Goal: Task Accomplishment & Management: Manage account settings

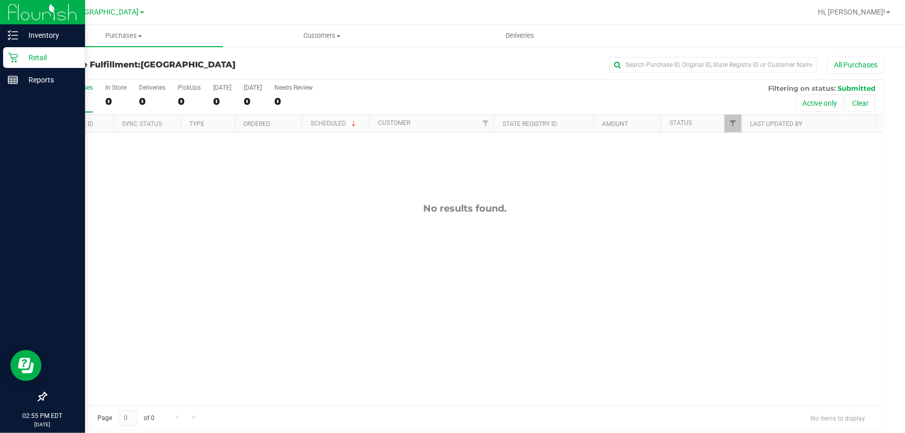
click at [35, 58] on p "Retail" at bounding box center [49, 57] width 62 height 12
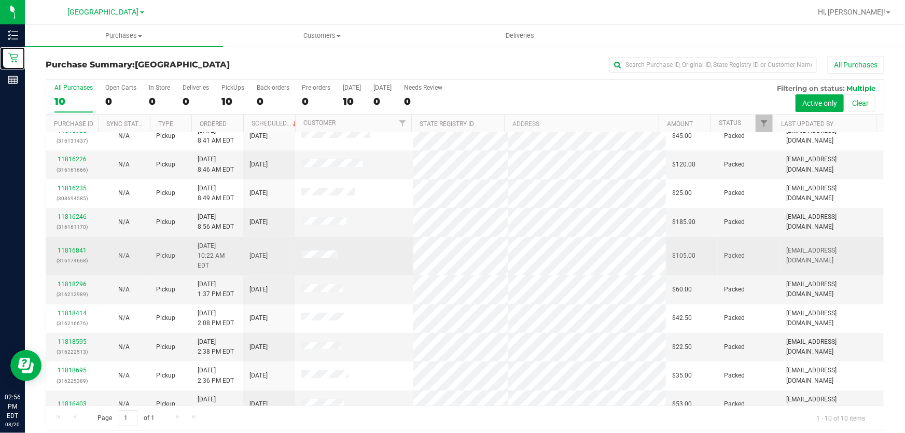
scroll to position [13, 0]
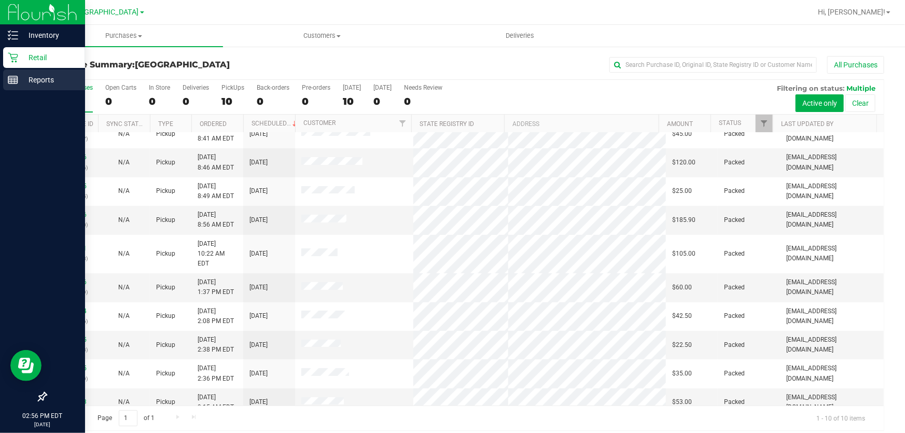
click at [43, 77] on p "Reports" at bounding box center [49, 80] width 62 height 12
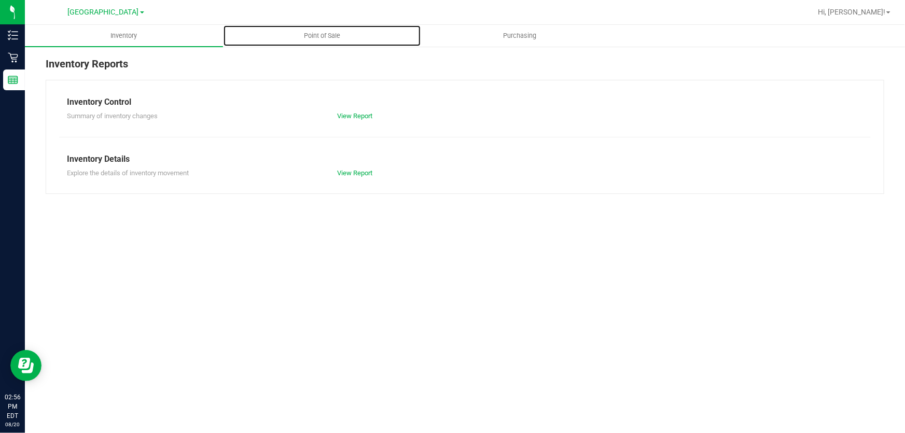
click at [330, 33] on span "Point of Sale" at bounding box center [322, 35] width 64 height 9
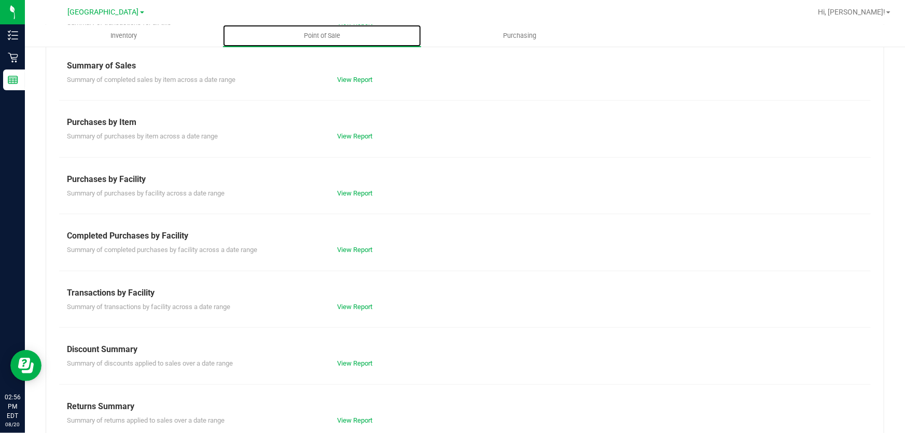
scroll to position [94, 0]
click at [346, 246] on link "View Report" at bounding box center [355, 249] width 35 height 8
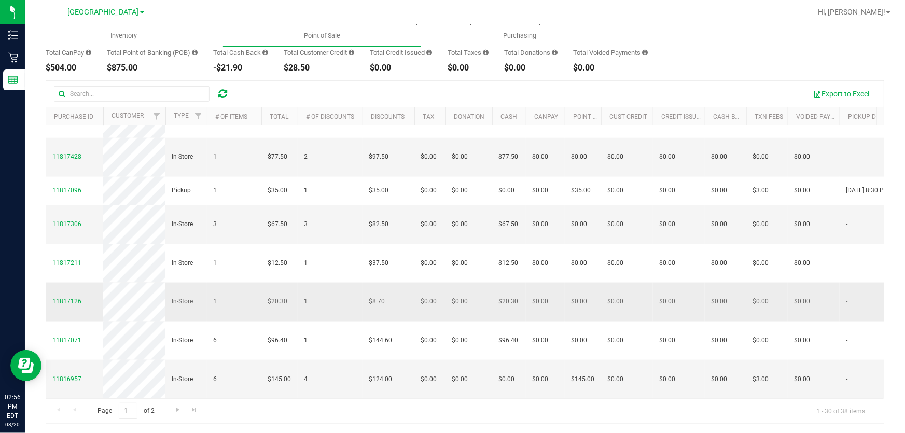
scroll to position [93, 0]
click at [177, 407] on span "Go to the next page" at bounding box center [178, 409] width 8 height 8
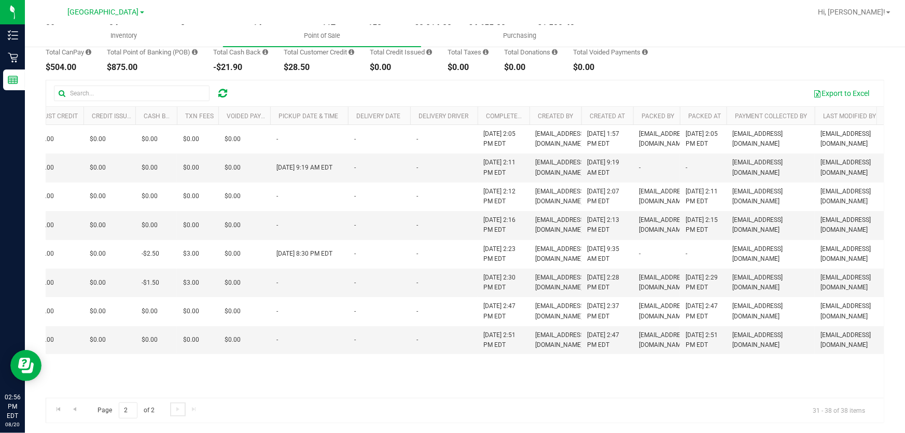
scroll to position [22, 576]
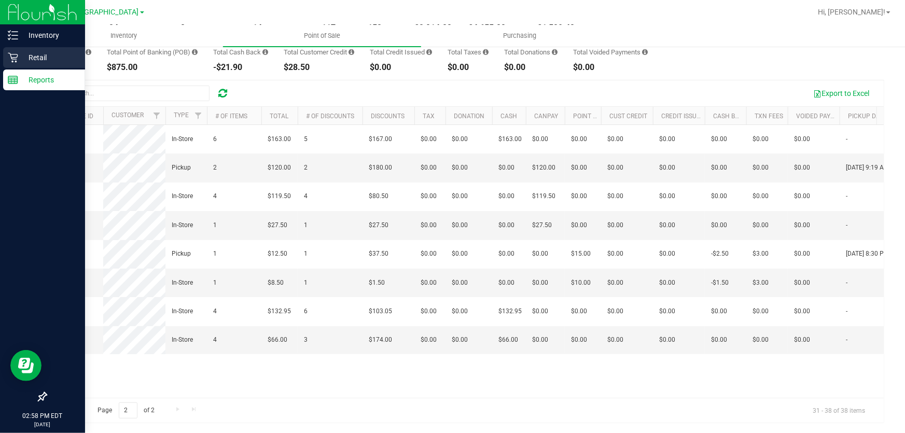
click at [52, 57] on p "Retail" at bounding box center [49, 57] width 62 height 12
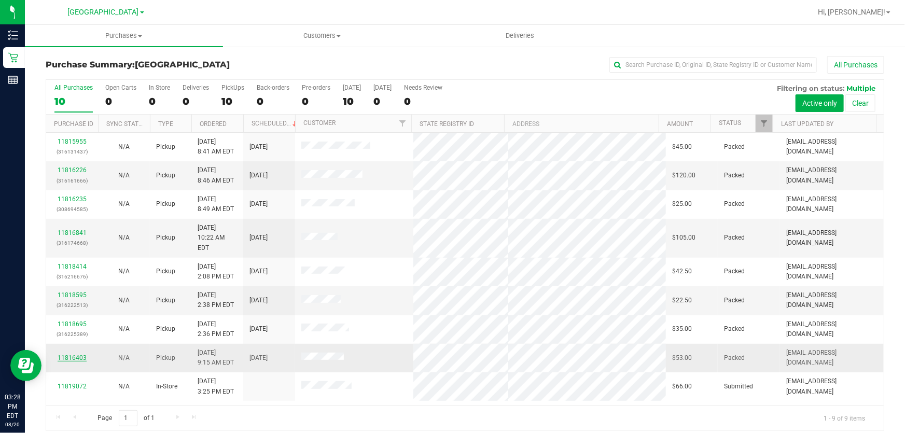
click at [67, 354] on link "11816403" at bounding box center [72, 357] width 29 height 7
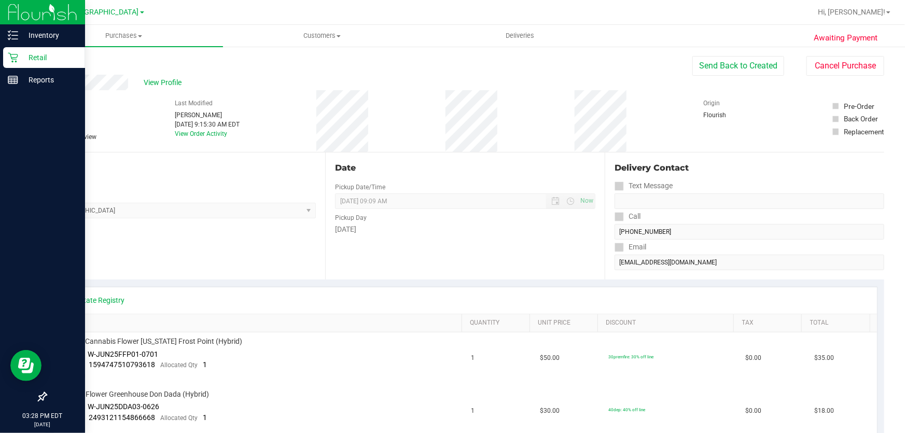
click at [36, 57] on p "Retail" at bounding box center [49, 57] width 62 height 12
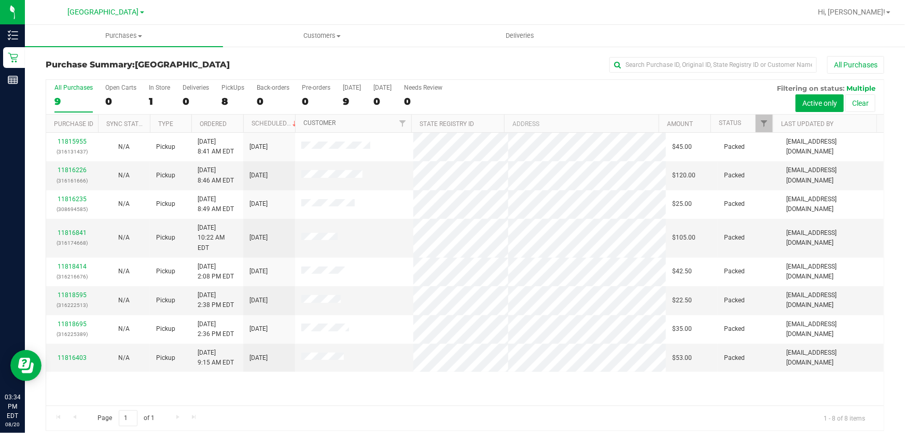
click at [327, 122] on link "Customer" at bounding box center [319, 122] width 32 height 7
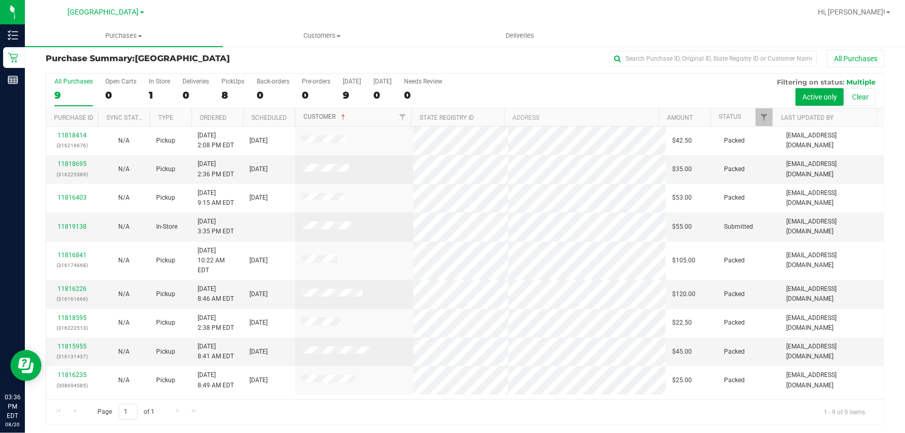
scroll to position [8, 0]
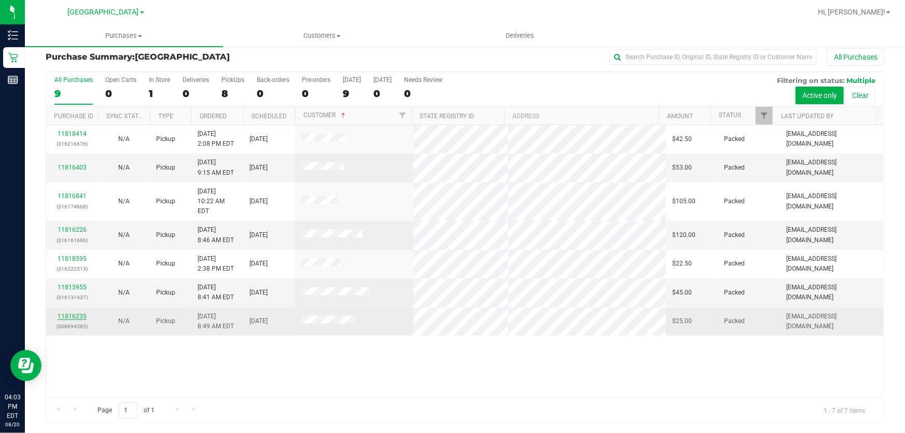
click at [84, 313] on link "11816235" at bounding box center [72, 316] width 29 height 7
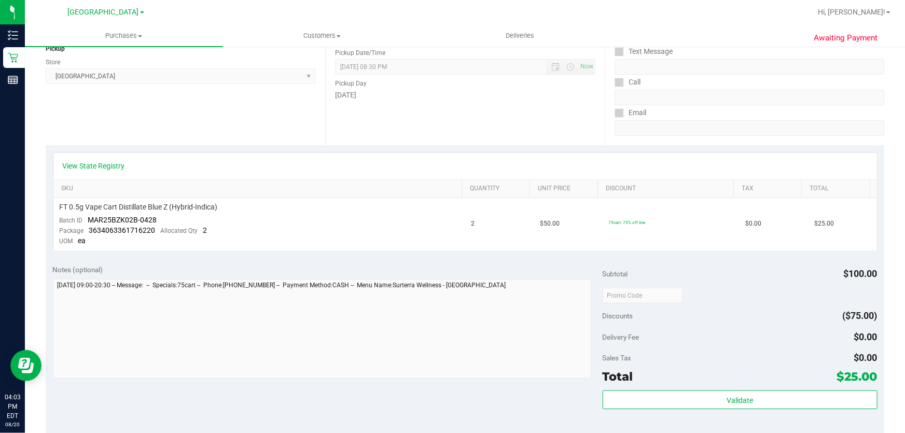
scroll to position [338, 0]
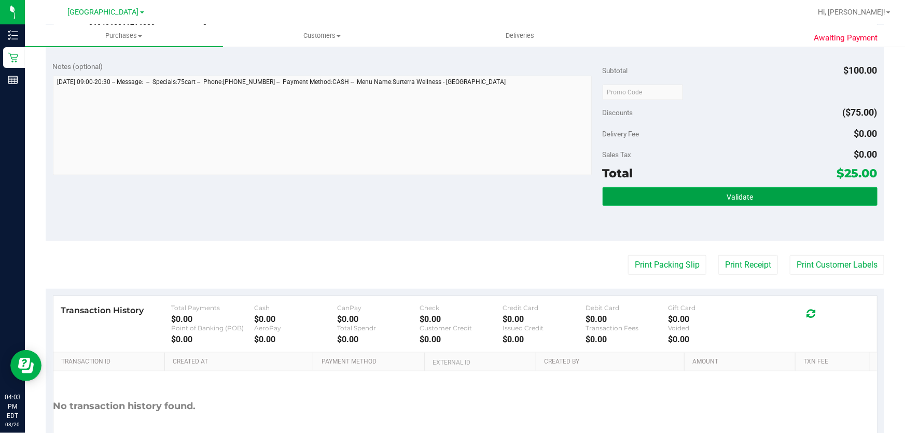
click at [778, 188] on button "Validate" at bounding box center [740, 196] width 275 height 19
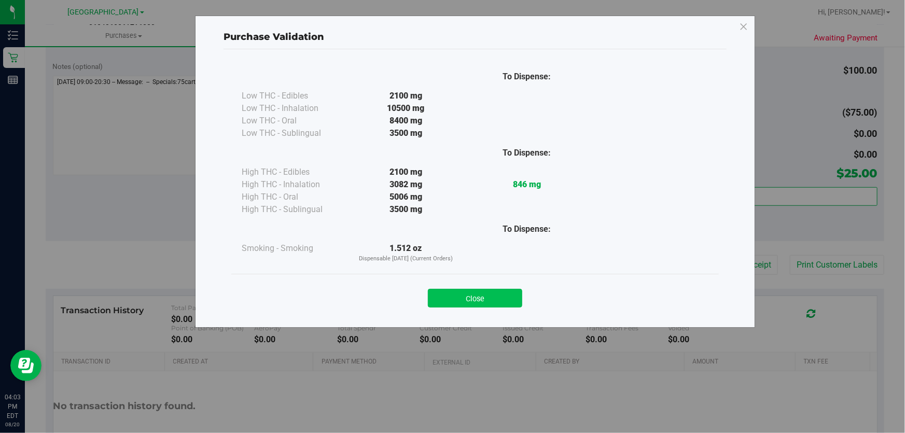
click at [468, 299] on button "Close" at bounding box center [475, 298] width 94 height 19
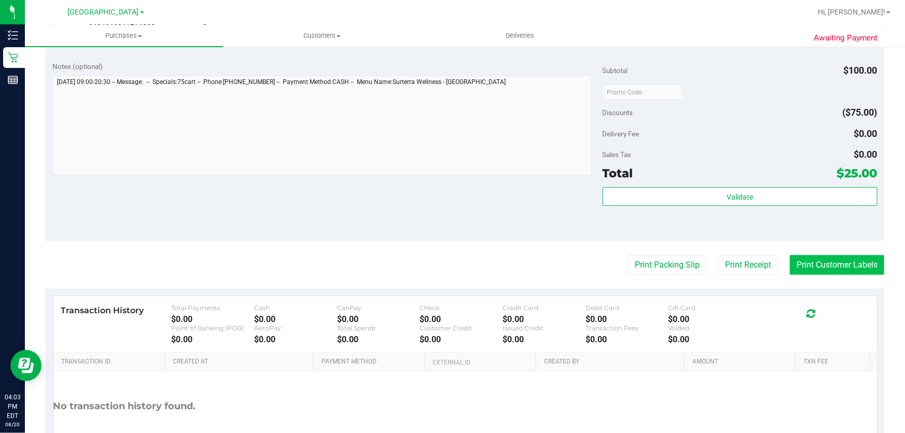
click at [838, 264] on button "Print Customer Labels" at bounding box center [837, 265] width 94 height 20
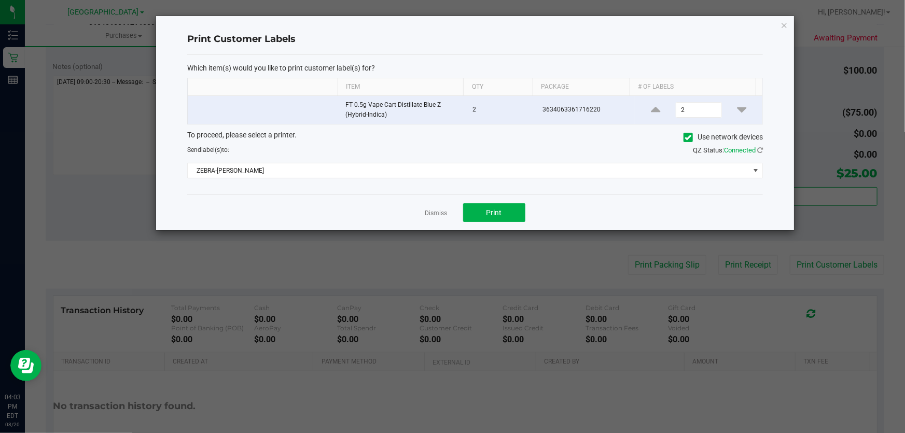
click at [425, 212] on link "Dismiss" at bounding box center [436, 213] width 22 height 9
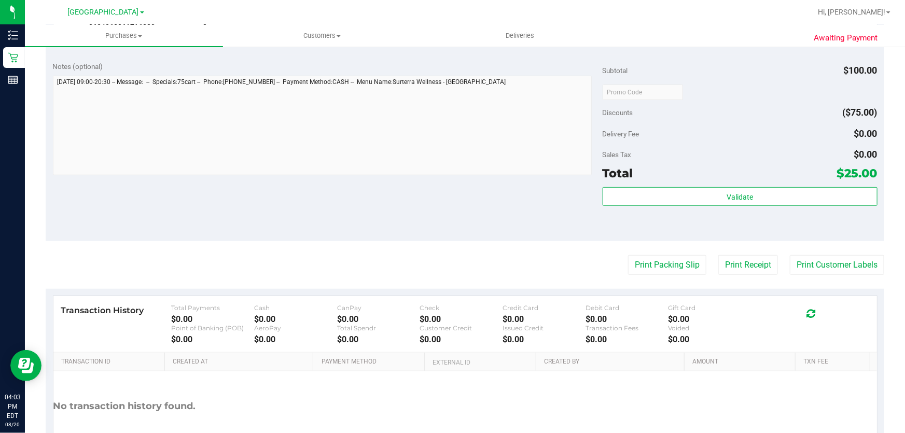
scroll to position [8, 0]
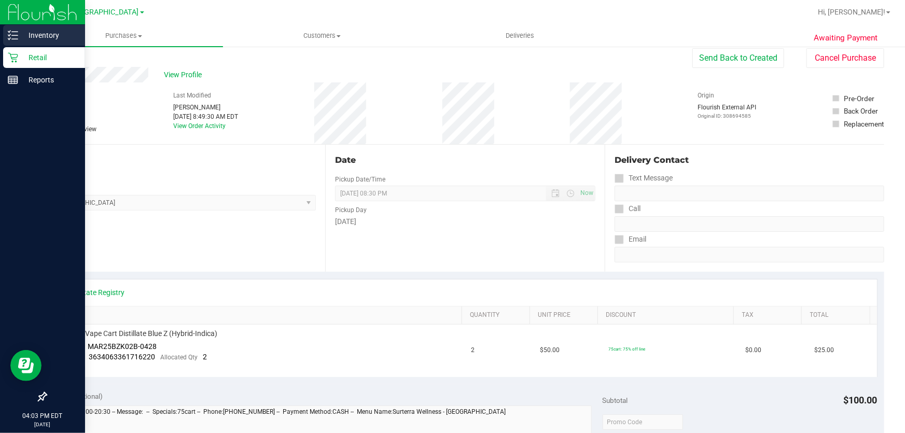
click at [33, 46] on link "Inventory" at bounding box center [42, 36] width 85 height 22
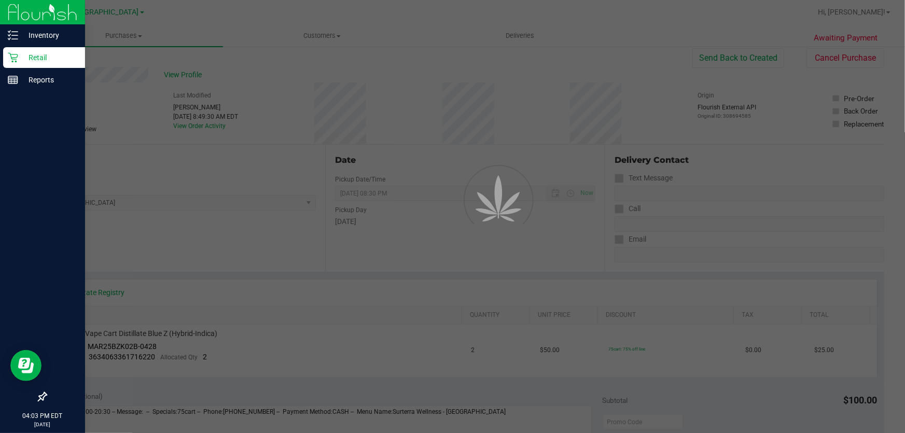
click at [33, 56] on p "Retail" at bounding box center [49, 57] width 62 height 12
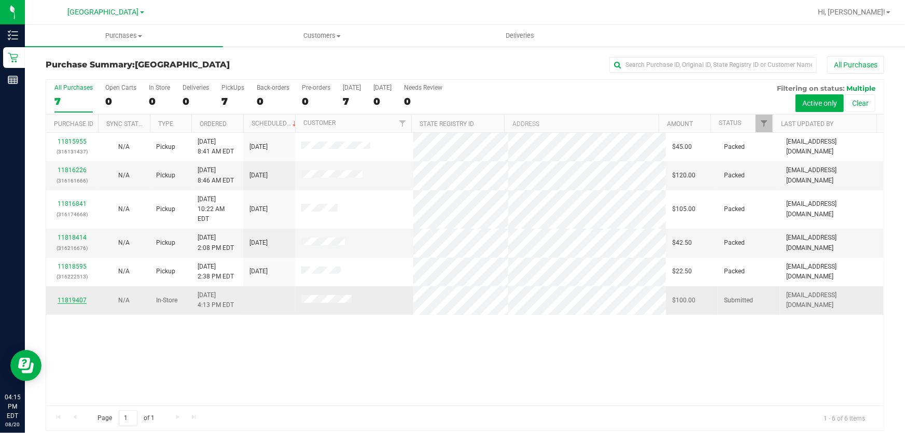
click at [79, 297] on link "11819407" at bounding box center [72, 300] width 29 height 7
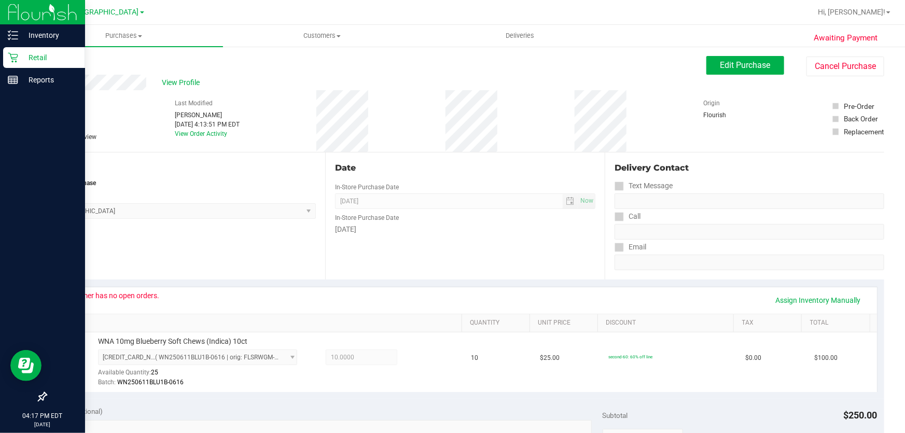
click at [11, 57] on icon at bounding box center [13, 58] width 10 height 10
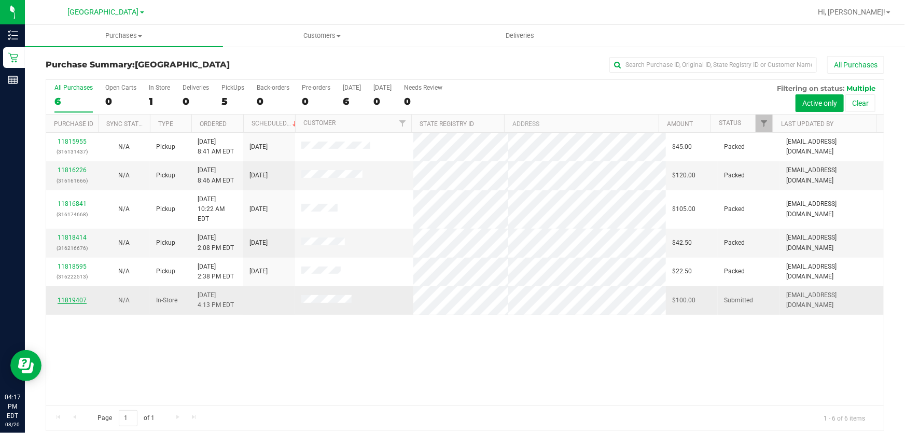
click at [73, 297] on link "11819407" at bounding box center [72, 300] width 29 height 7
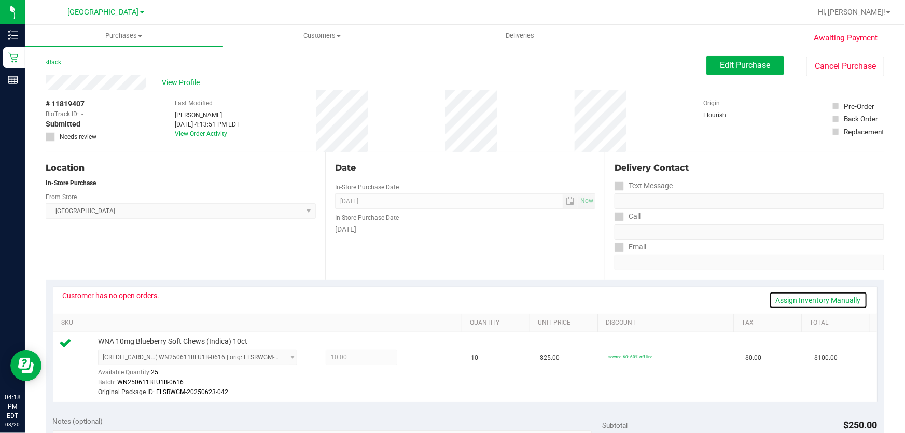
click at [818, 302] on link "Assign Inventory Manually" at bounding box center [818, 301] width 99 height 18
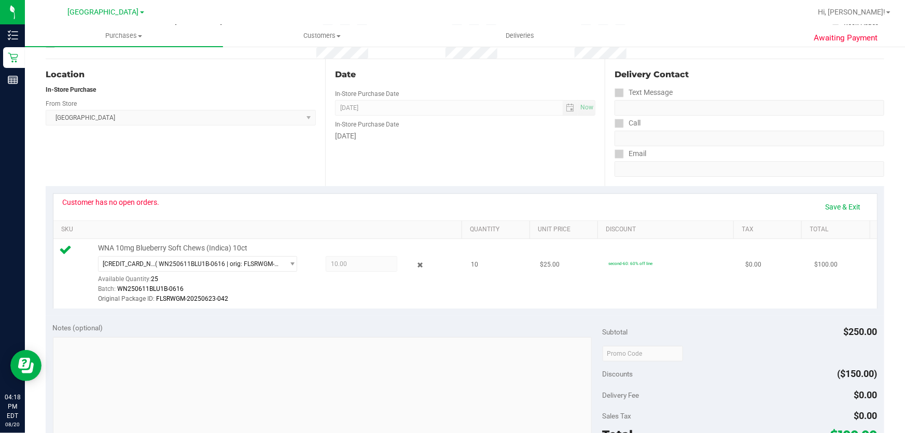
scroll to position [94, 0]
click at [415, 264] on icon at bounding box center [420, 265] width 11 height 12
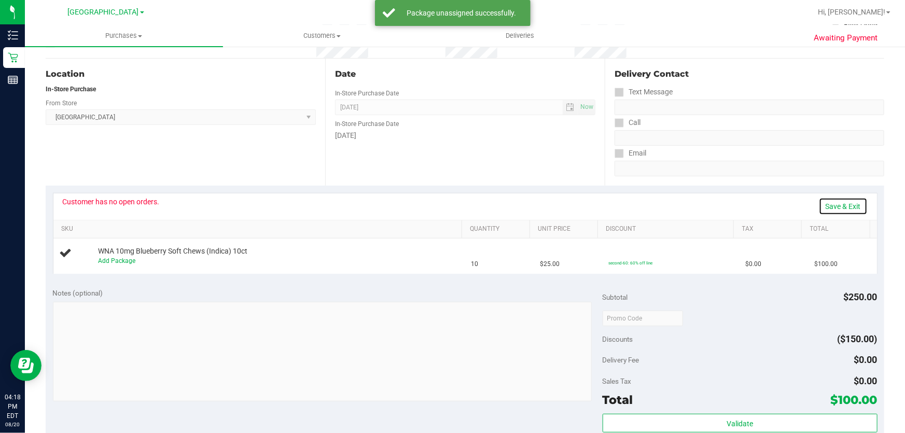
click at [830, 203] on link "Save & Exit" at bounding box center [843, 207] width 49 height 18
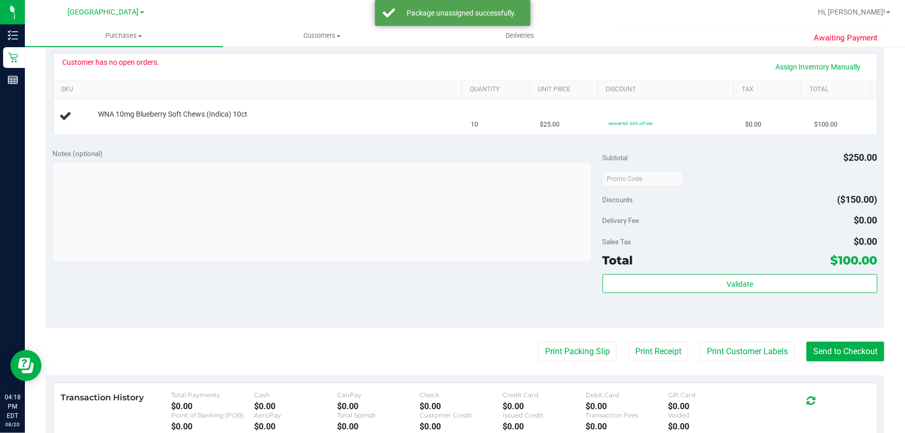
scroll to position [330, 0]
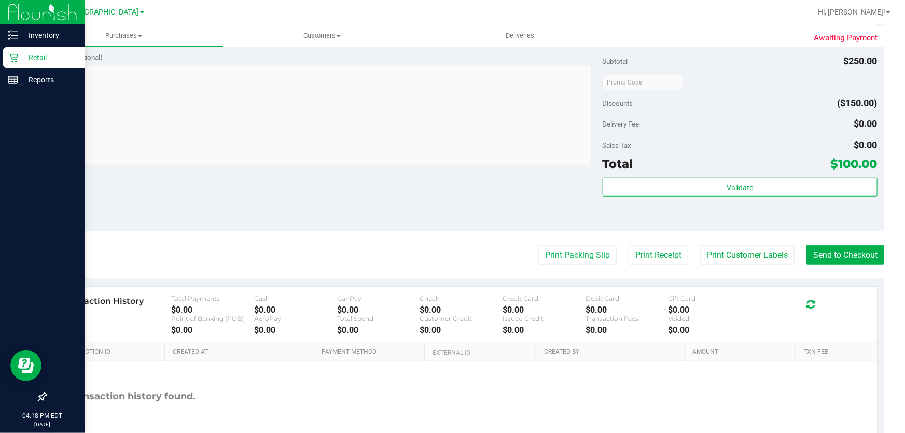
click at [17, 54] on icon at bounding box center [13, 58] width 10 height 10
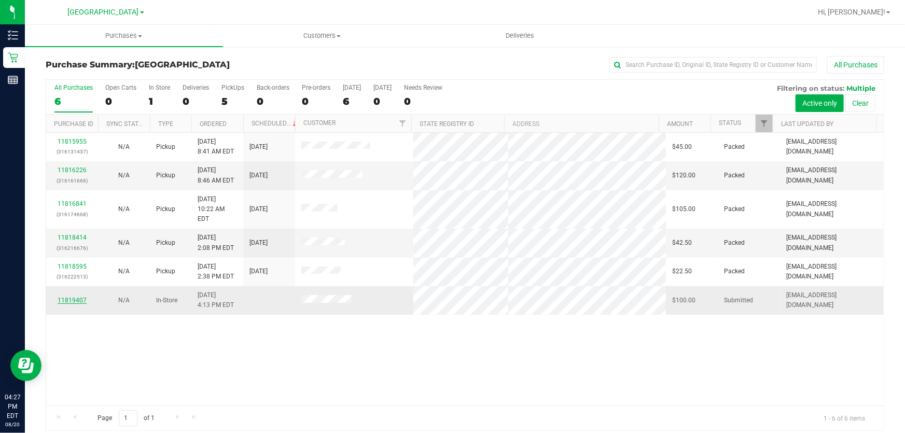
click at [70, 297] on link "11819407" at bounding box center [72, 300] width 29 height 7
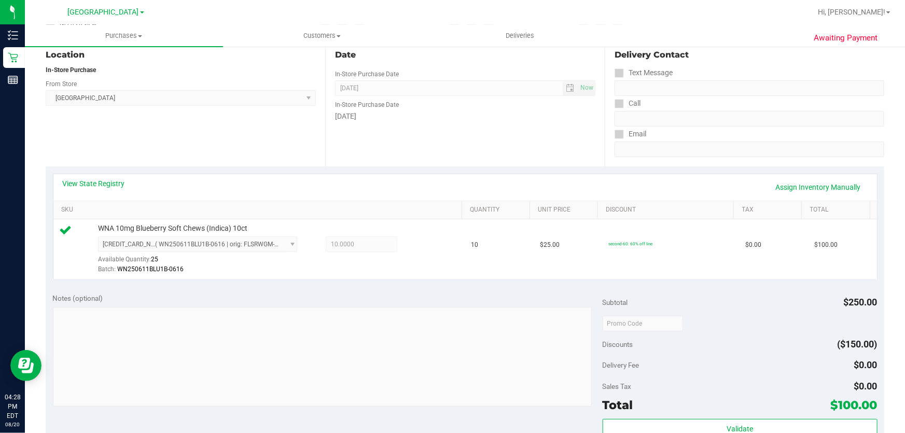
scroll to position [235, 0]
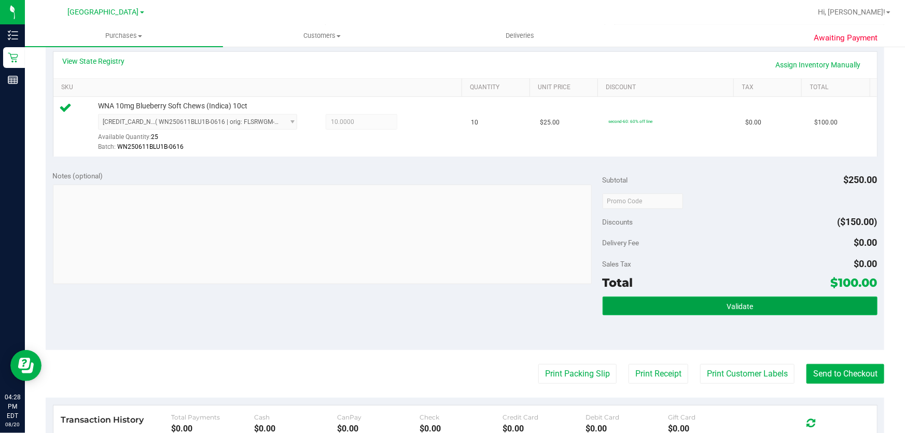
click at [732, 306] on span "Validate" at bounding box center [740, 306] width 26 height 8
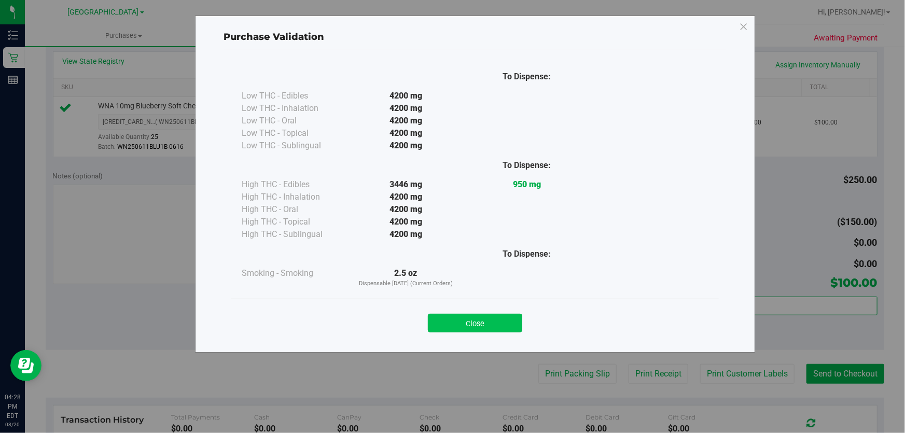
click at [454, 324] on button "Close" at bounding box center [475, 323] width 94 height 19
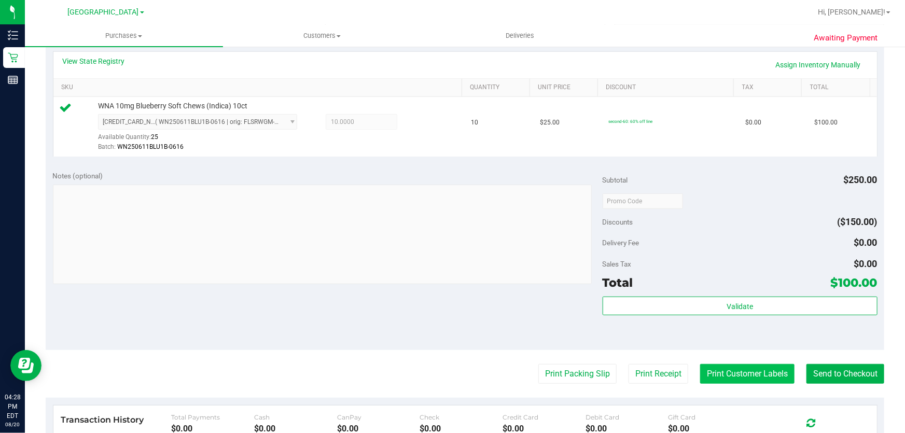
click at [710, 375] on button "Print Customer Labels" at bounding box center [747, 374] width 94 height 20
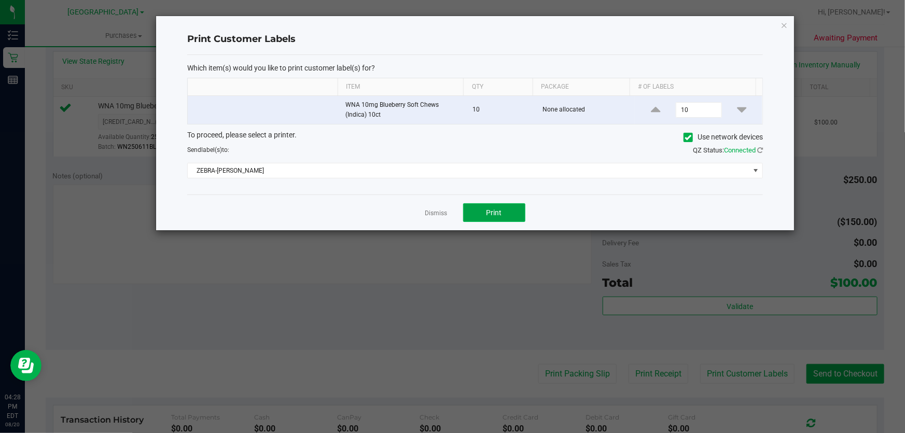
click at [510, 209] on button "Print" at bounding box center [494, 212] width 62 height 19
click at [440, 216] on link "Dismiss" at bounding box center [436, 213] width 22 height 9
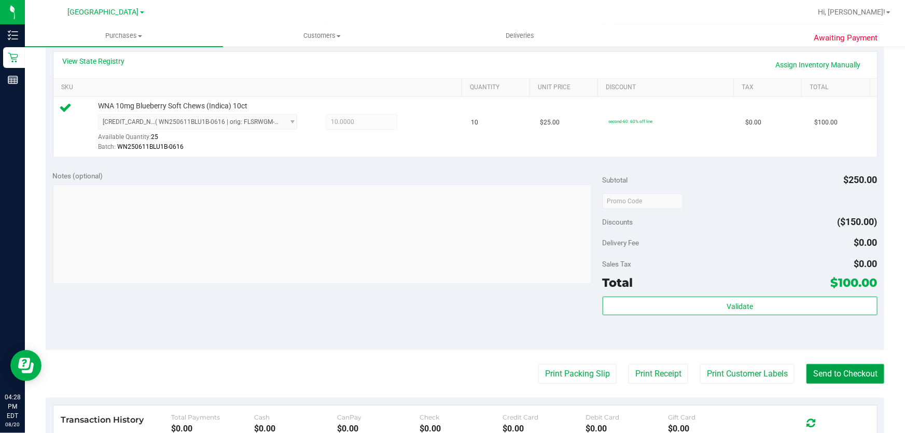
click at [847, 373] on button "Send to Checkout" at bounding box center [846, 374] width 78 height 20
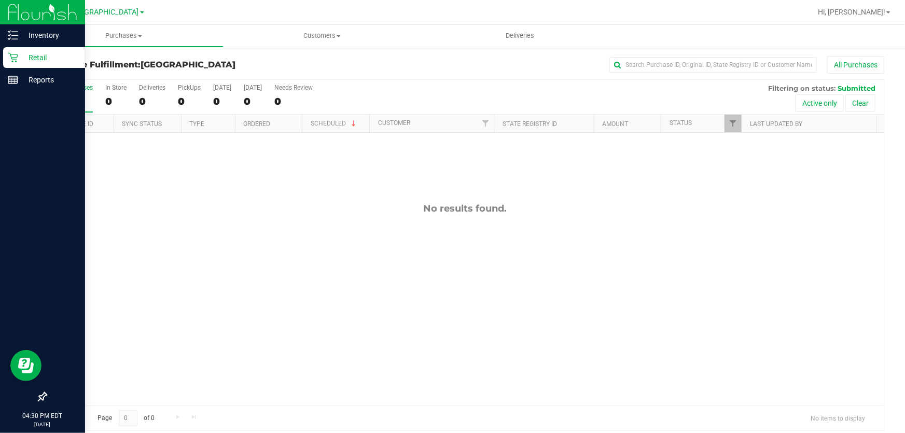
click at [13, 57] on icon at bounding box center [13, 58] width 10 height 10
